Goal: Task Accomplishment & Management: Complete application form

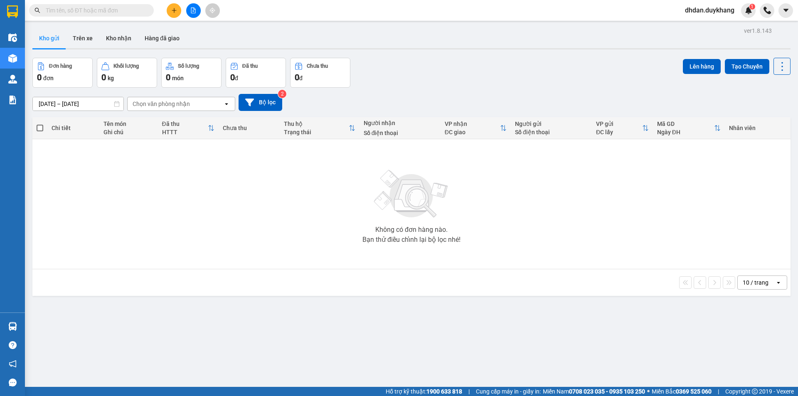
click at [175, 12] on icon "plus" at bounding box center [174, 10] width 6 height 6
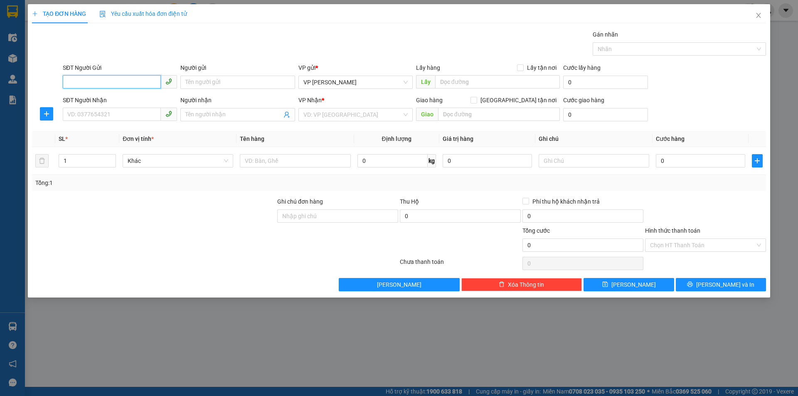
click at [125, 80] on input "SĐT Người Gửi" at bounding box center [112, 81] width 98 height 13
type input "0836336336"
click at [224, 82] on input "Người gửi" at bounding box center [237, 82] width 114 height 13
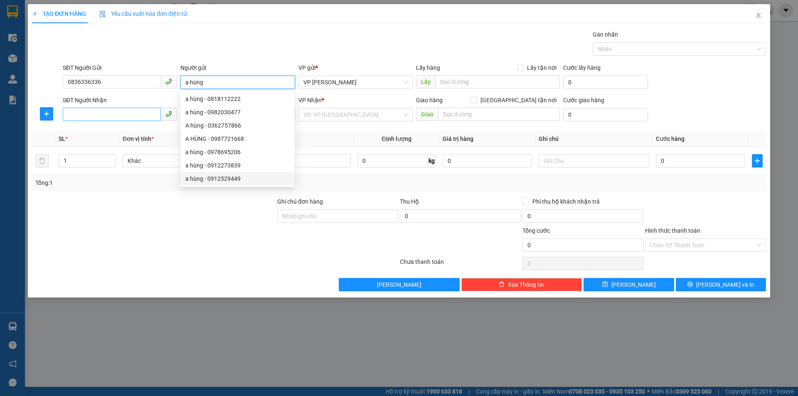
type input "a hùng"
click at [97, 117] on input "SĐT Người Nhận" at bounding box center [112, 114] width 98 height 13
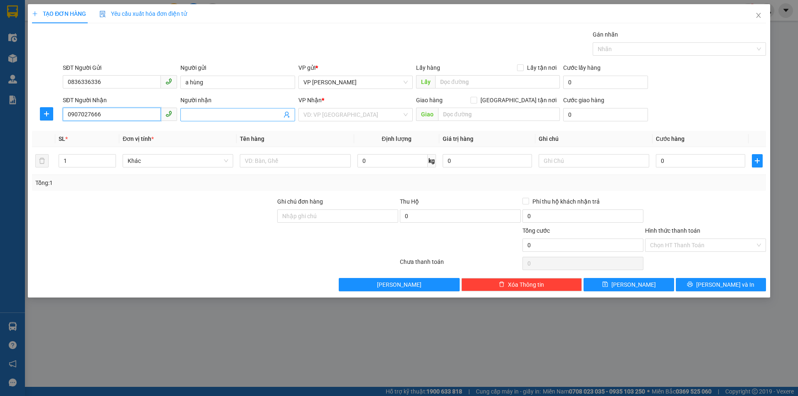
type input "0907027666"
click at [193, 114] on input "Người nhận" at bounding box center [233, 114] width 96 height 9
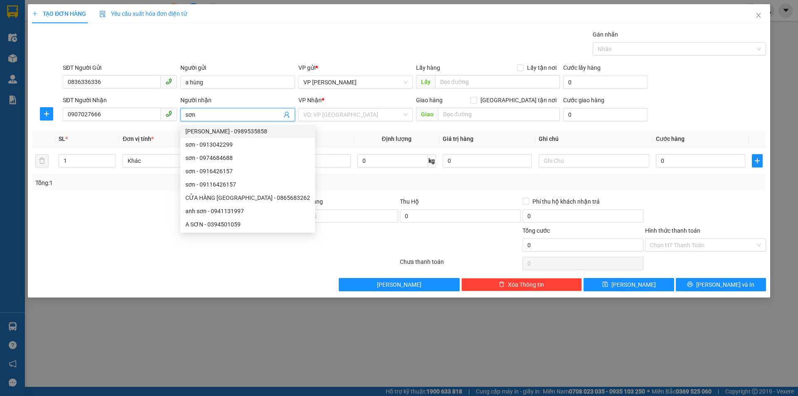
type input "sơn"
click at [248, 100] on div "Người nhận" at bounding box center [237, 100] width 114 height 9
click at [248, 110] on input "sơn" at bounding box center [233, 114] width 96 height 9
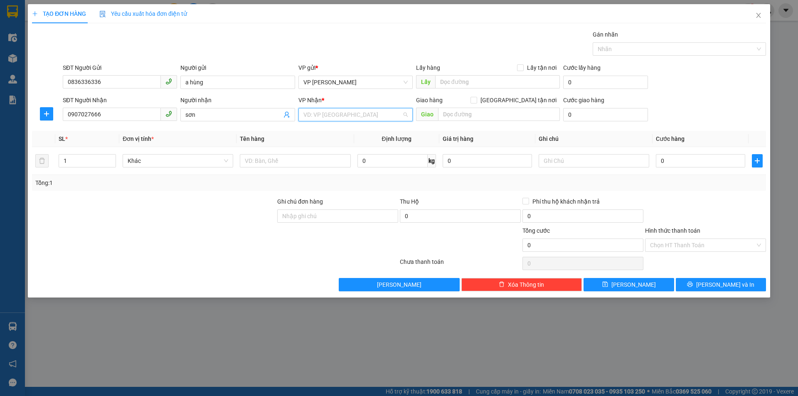
click at [355, 116] on input "search" at bounding box center [353, 115] width 99 height 12
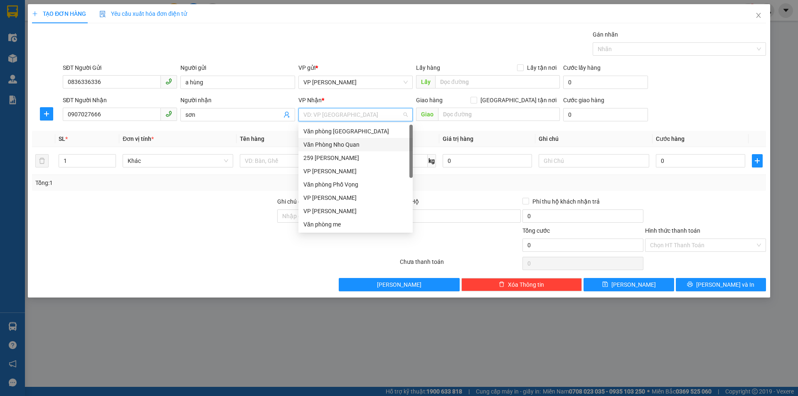
click at [345, 145] on div "Văn Phòng Nho Quan" at bounding box center [356, 144] width 104 height 9
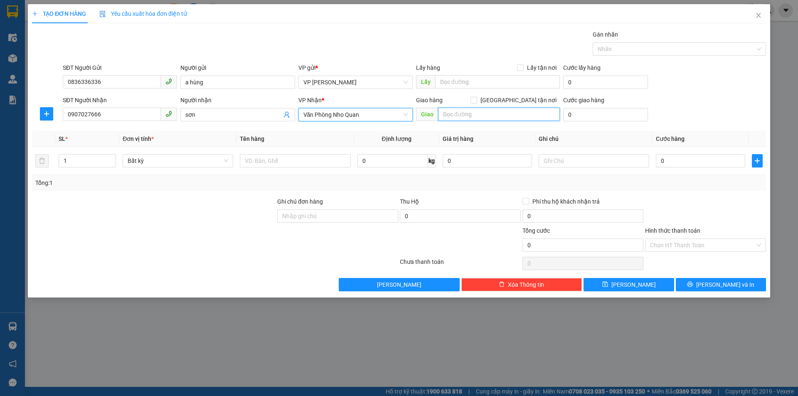
click at [505, 114] on input "text" at bounding box center [499, 114] width 122 height 13
click at [689, 160] on input "0" at bounding box center [700, 160] width 89 height 13
click at [590, 114] on input "0" at bounding box center [605, 114] width 85 height 13
type input "5"
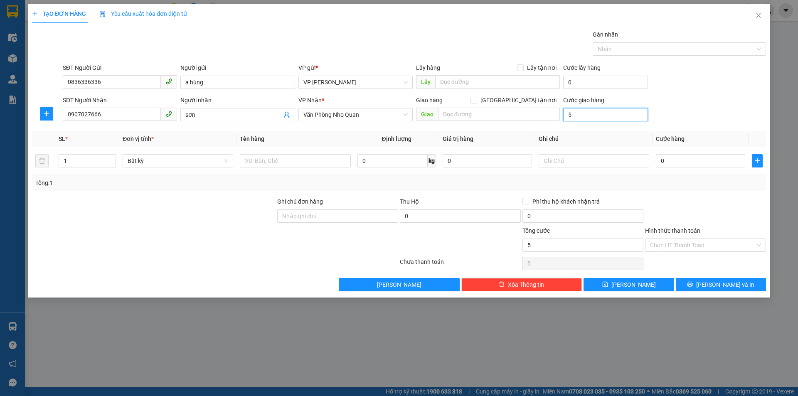
type input "5"
type input "50"
type input "500"
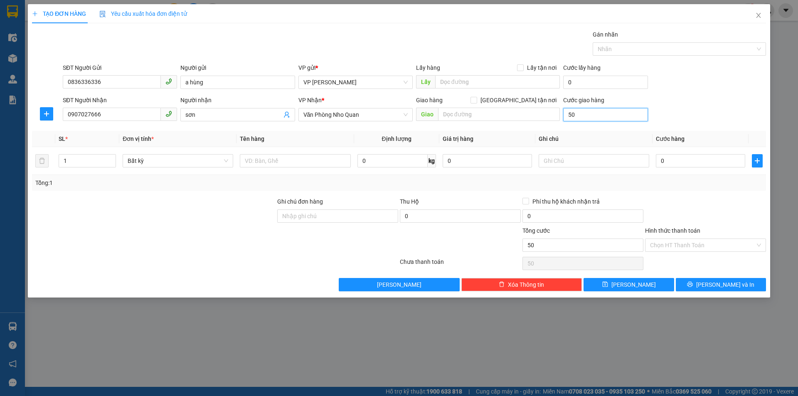
type input "500"
type input "5.000"
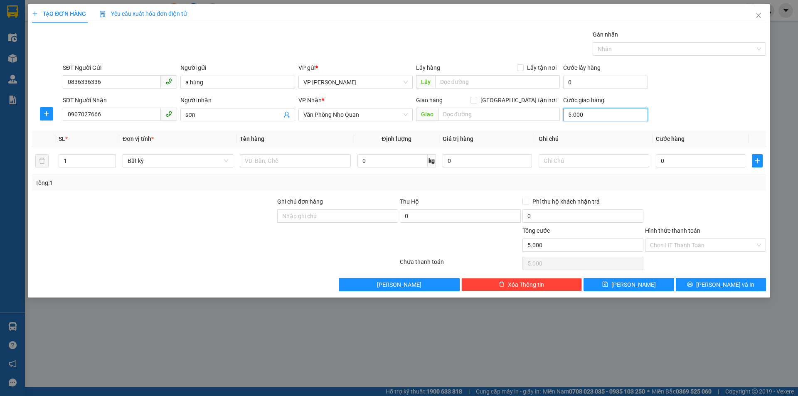
type input "50.000"
type input "500.000"
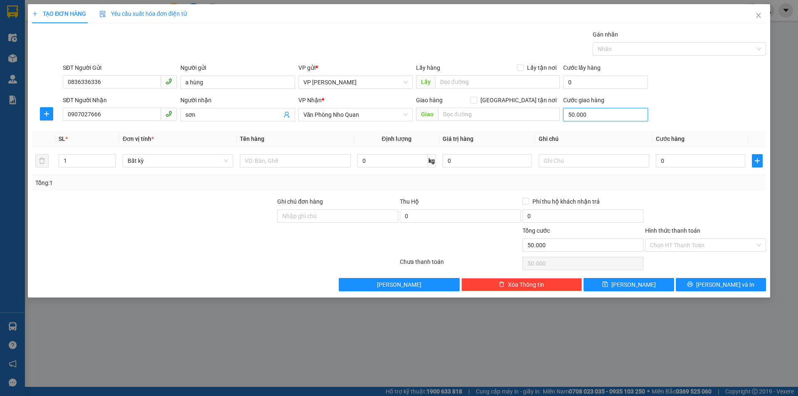
type input "500.000"
type input "50.000"
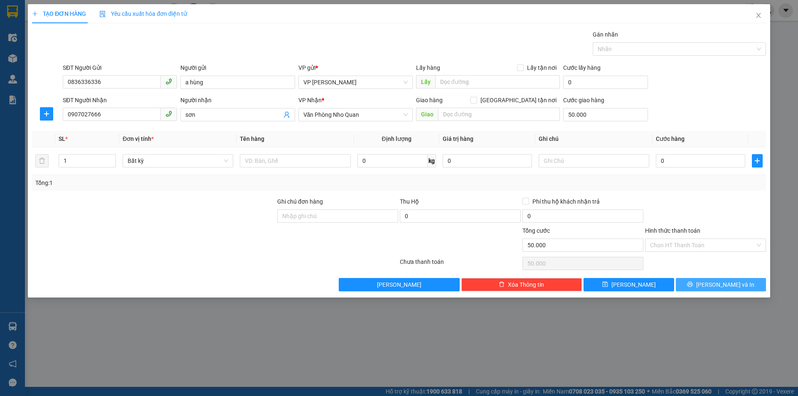
click at [721, 286] on span "[PERSON_NAME] và In" at bounding box center [726, 284] width 58 height 9
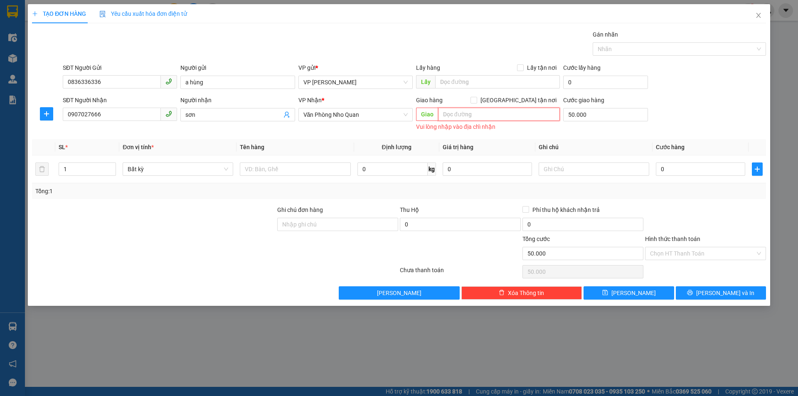
click at [463, 113] on input "text" at bounding box center [499, 114] width 122 height 13
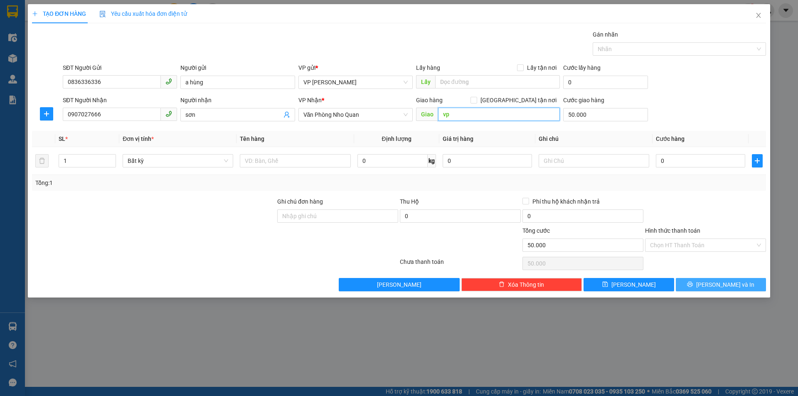
type input "vp"
click at [725, 287] on span "[PERSON_NAME] và In" at bounding box center [726, 284] width 58 height 9
